Goal: Transaction & Acquisition: Subscribe to service/newsletter

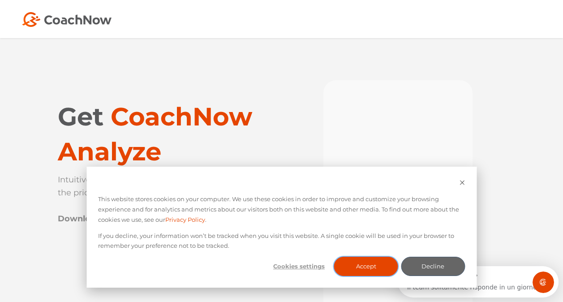
click at [365, 268] on button "Accept" at bounding box center [366, 265] width 64 height 19
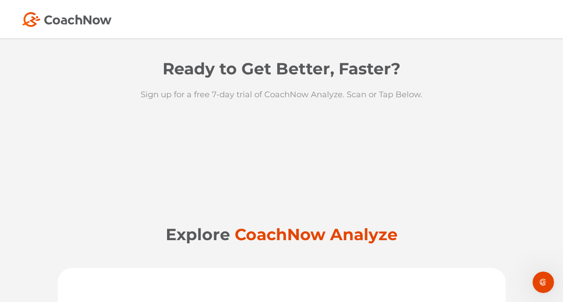
scroll to position [770, 0]
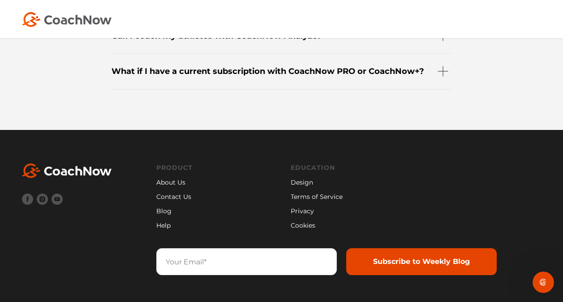
drag, startPoint x: 565, startPoint y: 59, endPoint x: 5, endPoint y: 10, distance: 562.5
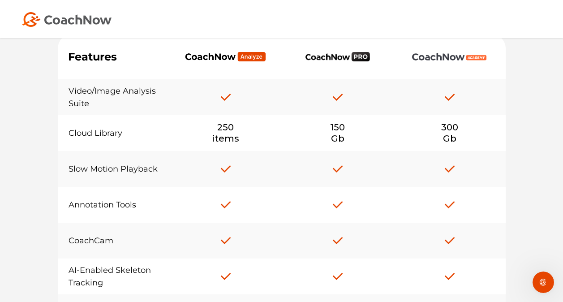
scroll to position [3286, 0]
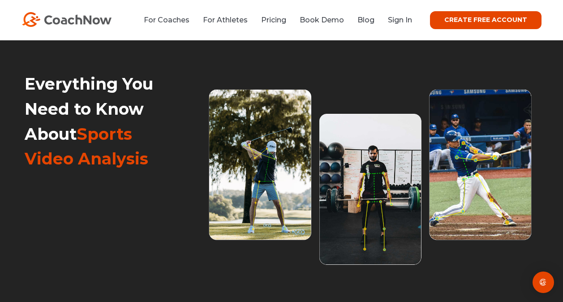
click at [483, 21] on link "CREATE FREE ACCOUNT" at bounding box center [485, 20] width 111 height 18
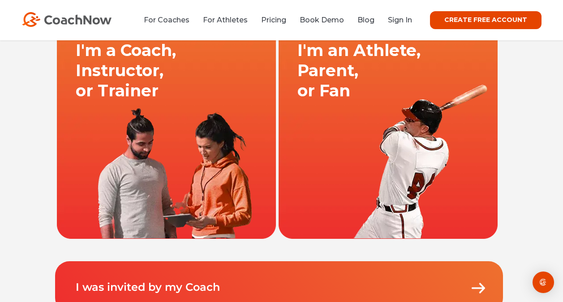
scroll to position [17, 0]
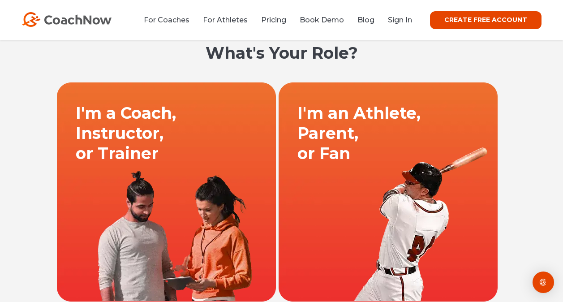
click at [253, 172] on link at bounding box center [167, 191] width 222 height 219
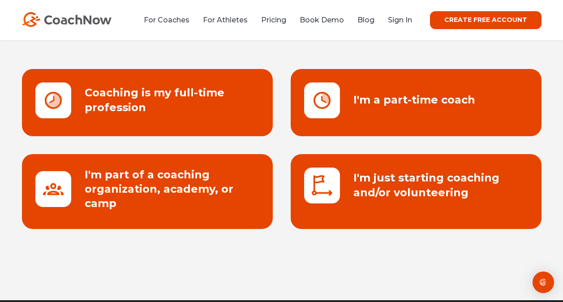
scroll to position [121, 0]
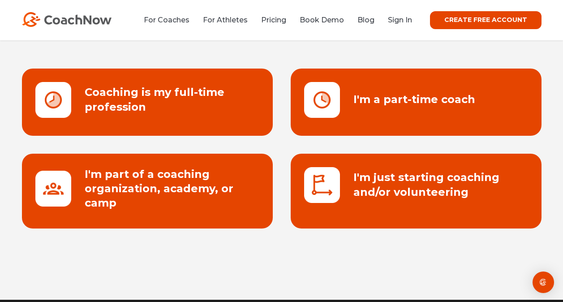
click at [197, 188] on link at bounding box center [147, 191] width 251 height 75
